Goal: Check status: Check status

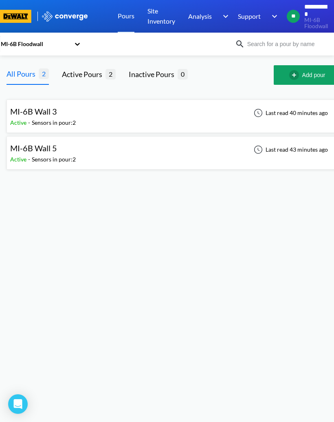
click at [60, 119] on div "Sensors in pour: 2" at bounding box center [54, 122] width 44 height 9
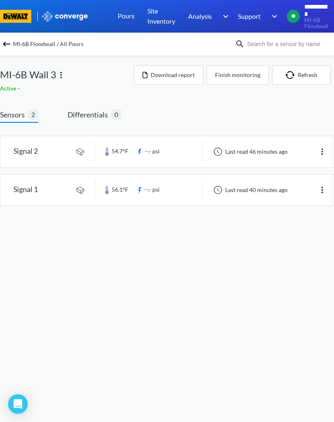
click at [11, 42] on img at bounding box center [7, 44] width 10 height 10
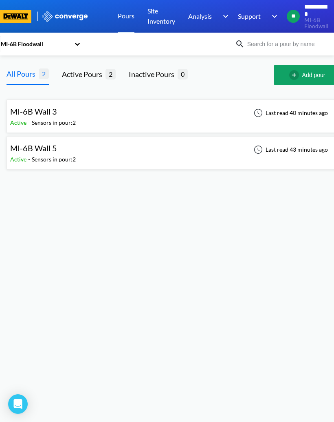
click at [37, 160] on div "Sensors in pour: 2" at bounding box center [54, 159] width 44 height 9
click at [38, 113] on span "MI-6B Wall 3" at bounding box center [33, 111] width 47 height 10
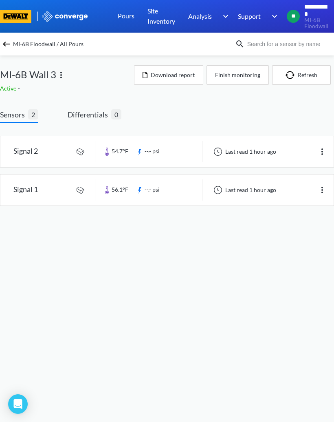
click at [11, 45] on img at bounding box center [7, 44] width 10 height 10
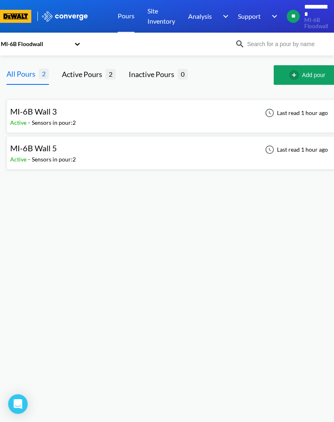
click at [47, 161] on div "Sensors in pour: 2" at bounding box center [54, 159] width 44 height 9
